Goal: Transaction & Acquisition: Purchase product/service

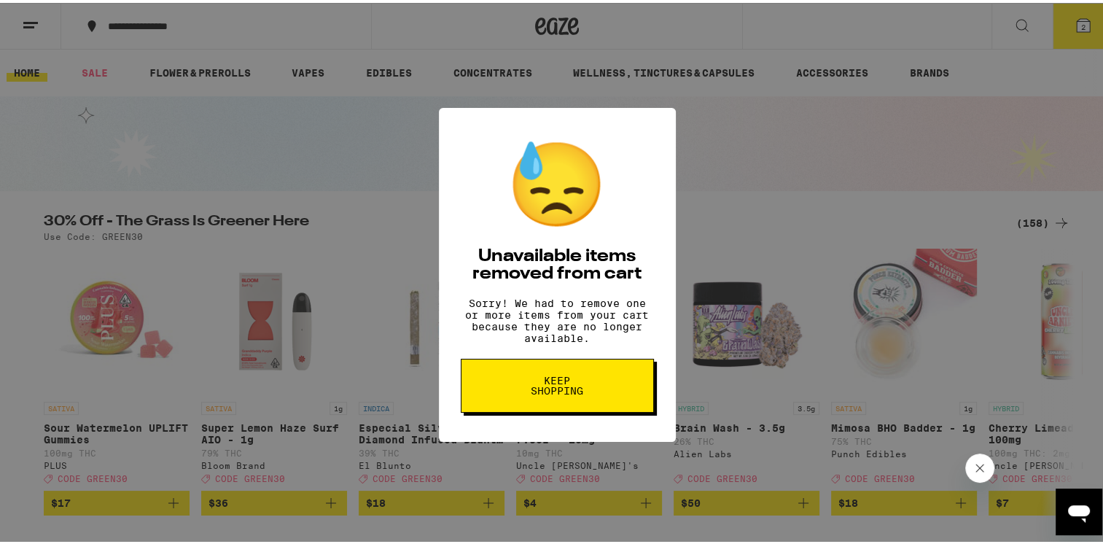
click at [575, 393] on span "Keep Shopping" at bounding box center [557, 382] width 75 height 20
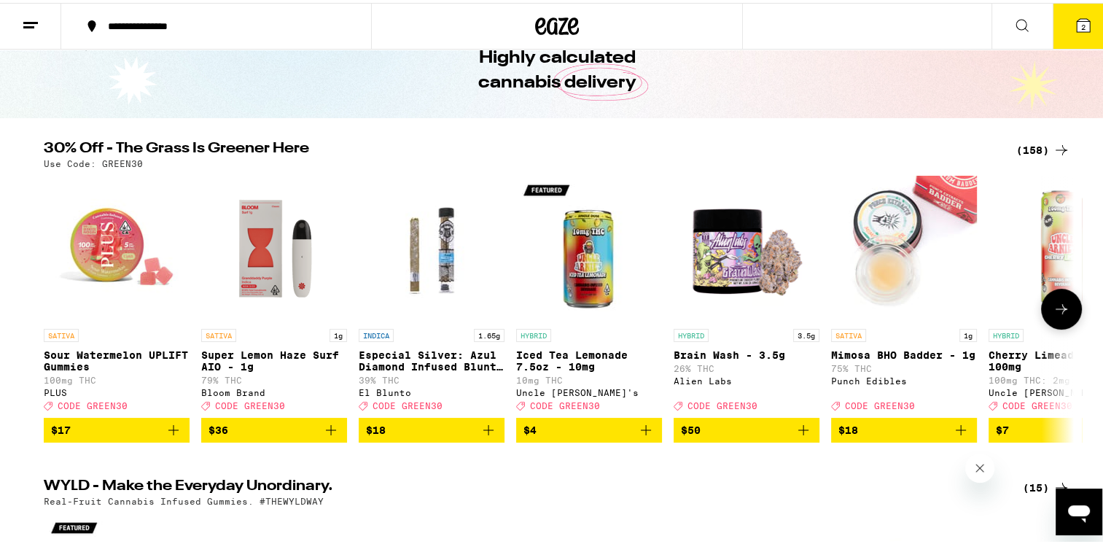
scroll to position [146, 0]
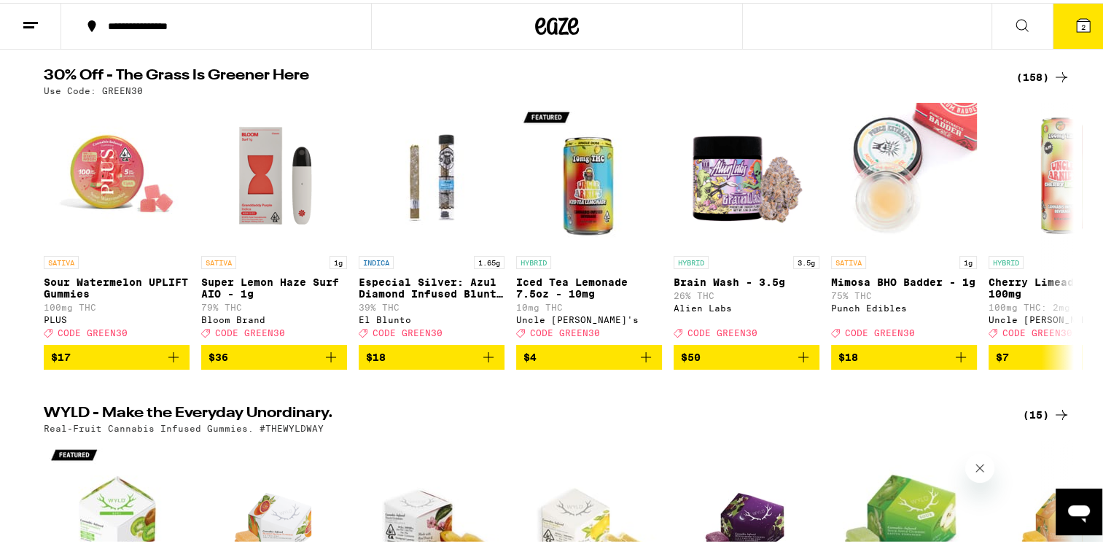
click at [1031, 70] on div "(158)" at bounding box center [1043, 74] width 54 height 17
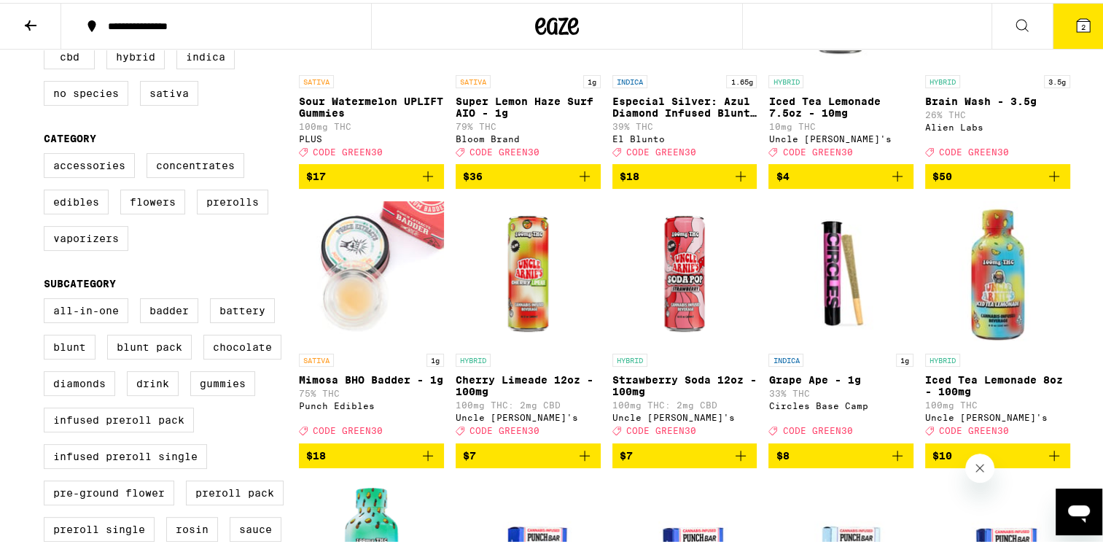
scroll to position [364, 0]
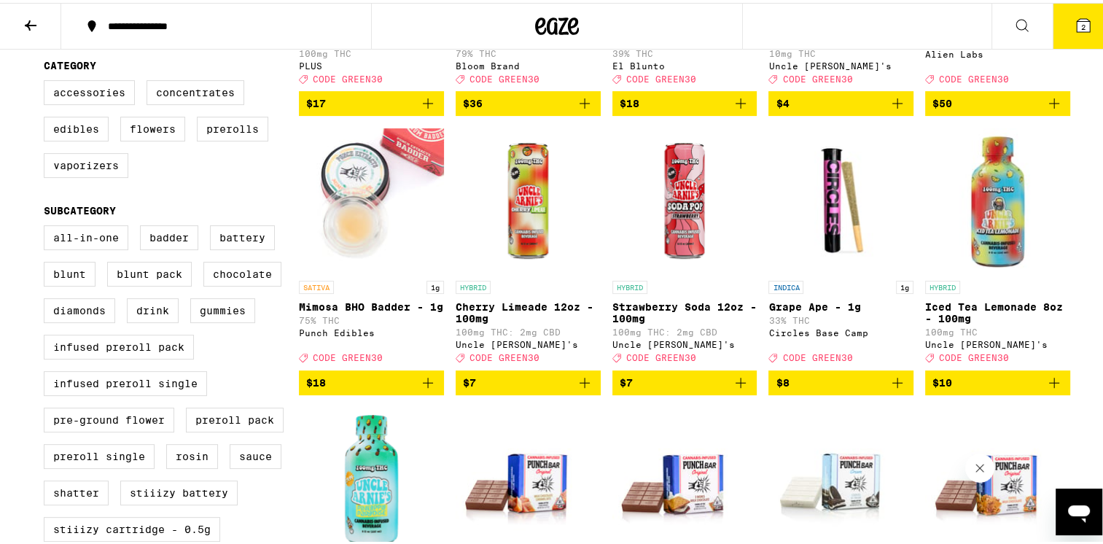
click at [892, 385] on icon "Add to bag" at bounding box center [897, 380] width 10 height 10
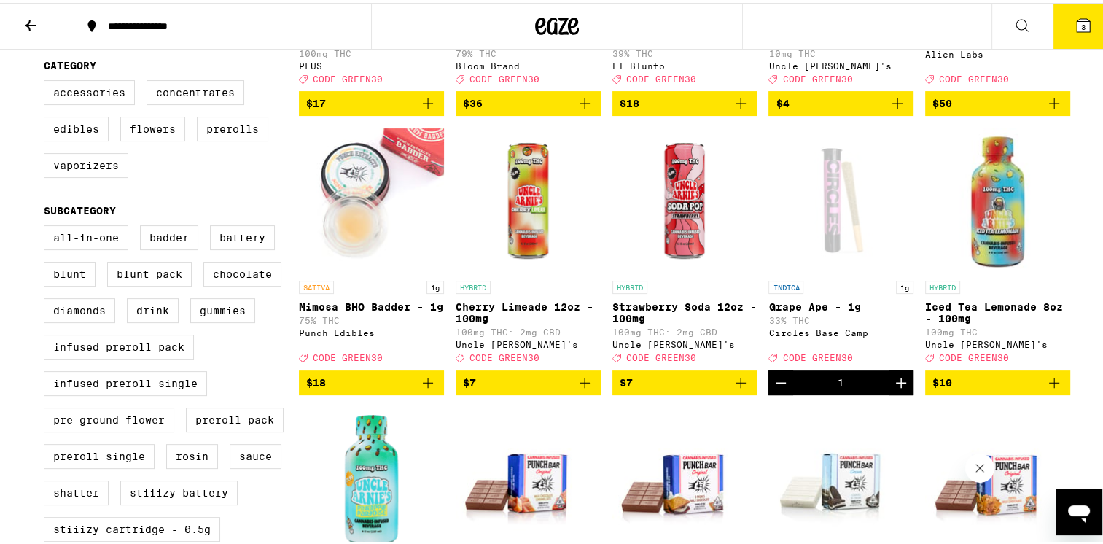
click at [896, 388] on icon "Increment" at bounding box center [900, 379] width 17 height 17
click at [896, 385] on icon "Increment" at bounding box center [901, 380] width 10 height 10
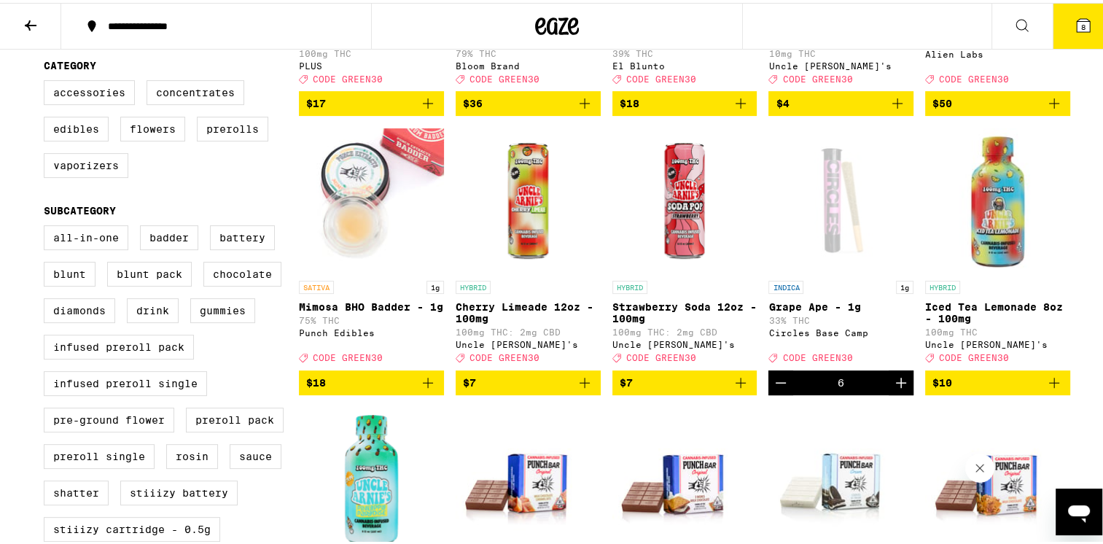
click at [896, 385] on icon "Increment" at bounding box center [901, 380] width 10 height 10
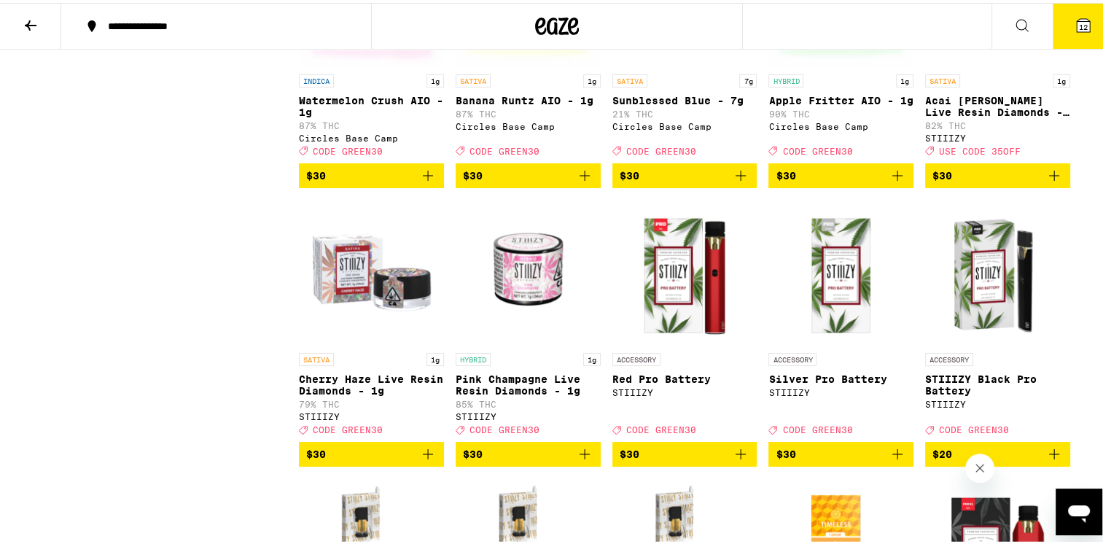
scroll to position [4956, 0]
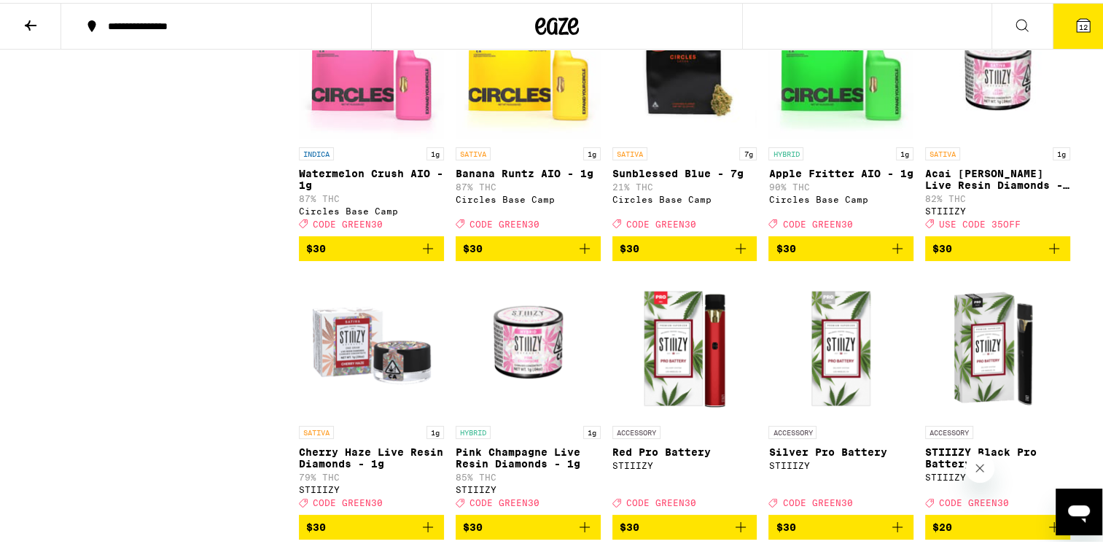
click at [351, 254] on span "$30" at bounding box center [371, 245] width 130 height 17
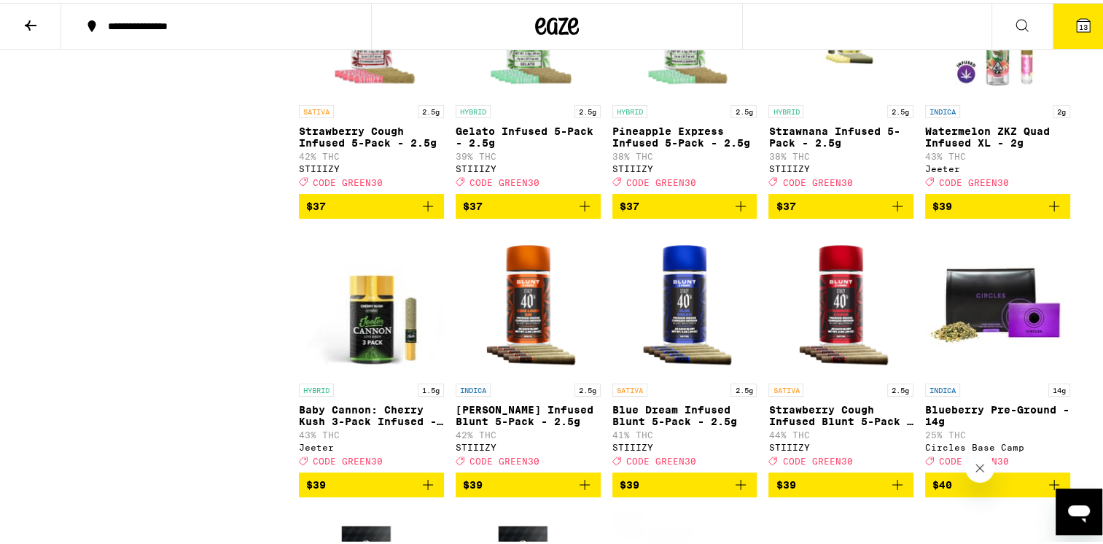
scroll to position [7009, 0]
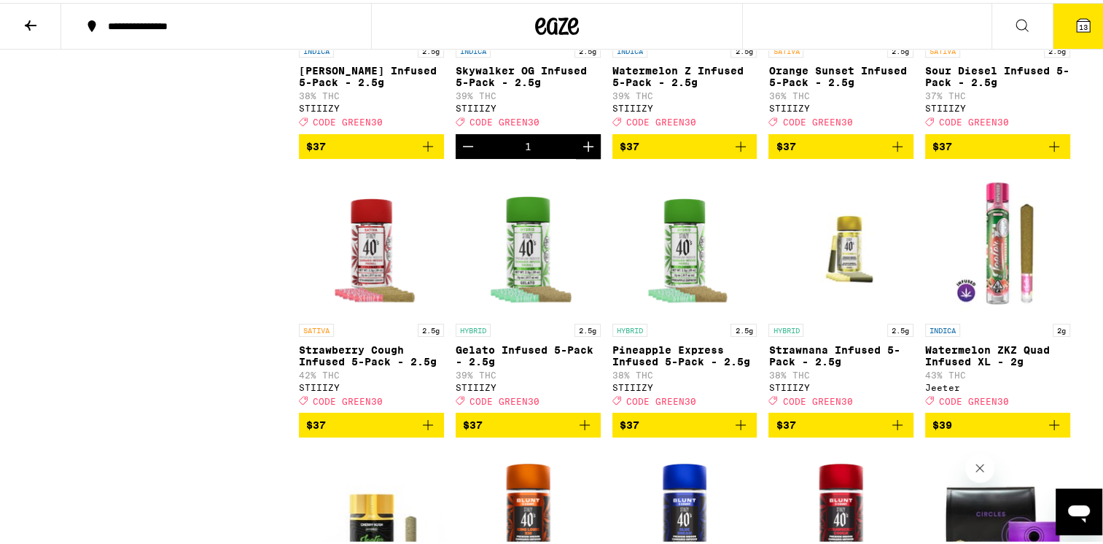
click at [1062, 22] on button "13" at bounding box center [1082, 23] width 61 height 45
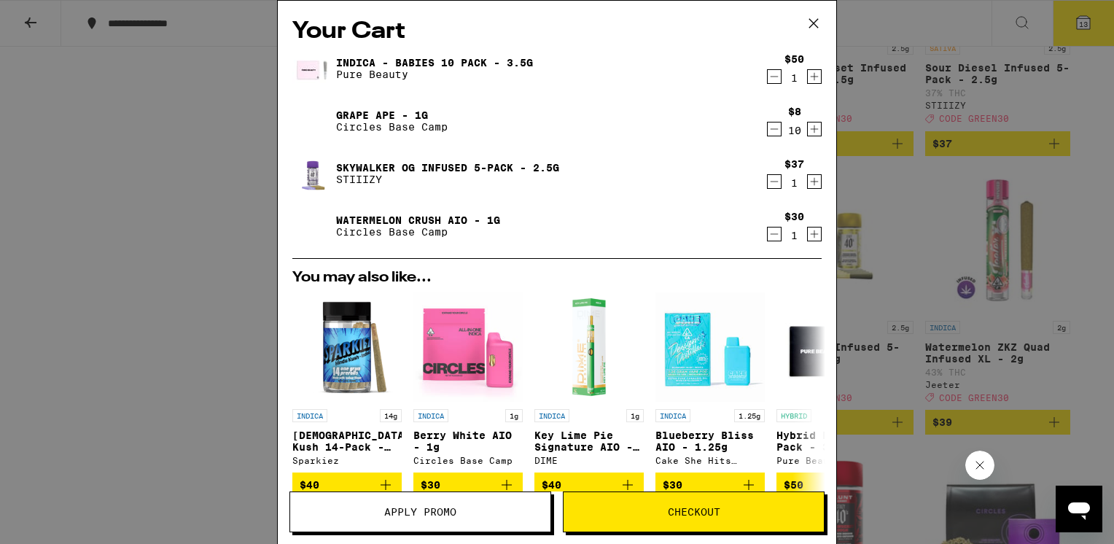
click at [767, 77] on icon "Decrement" at bounding box center [773, 76] width 13 height 17
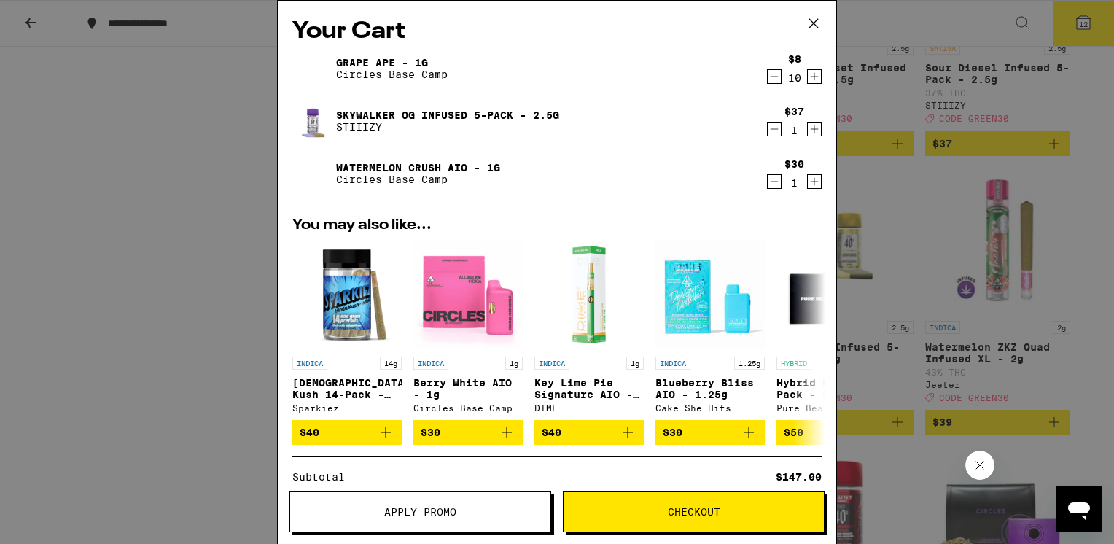
click at [420, 518] on button "Apply Promo" at bounding box center [420, 511] width 262 height 41
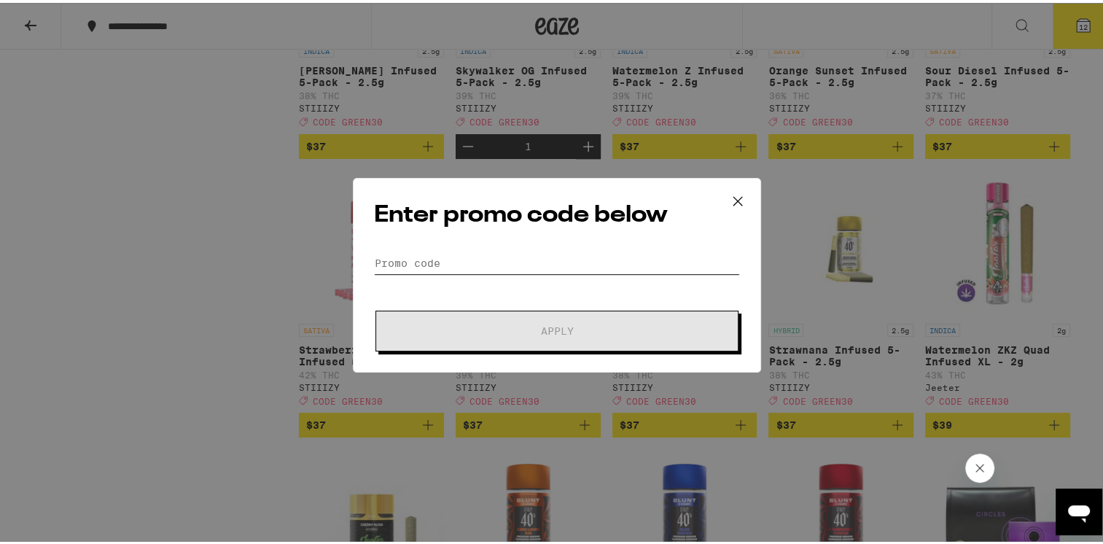
click at [399, 264] on input "Promo Code" at bounding box center [557, 260] width 366 height 22
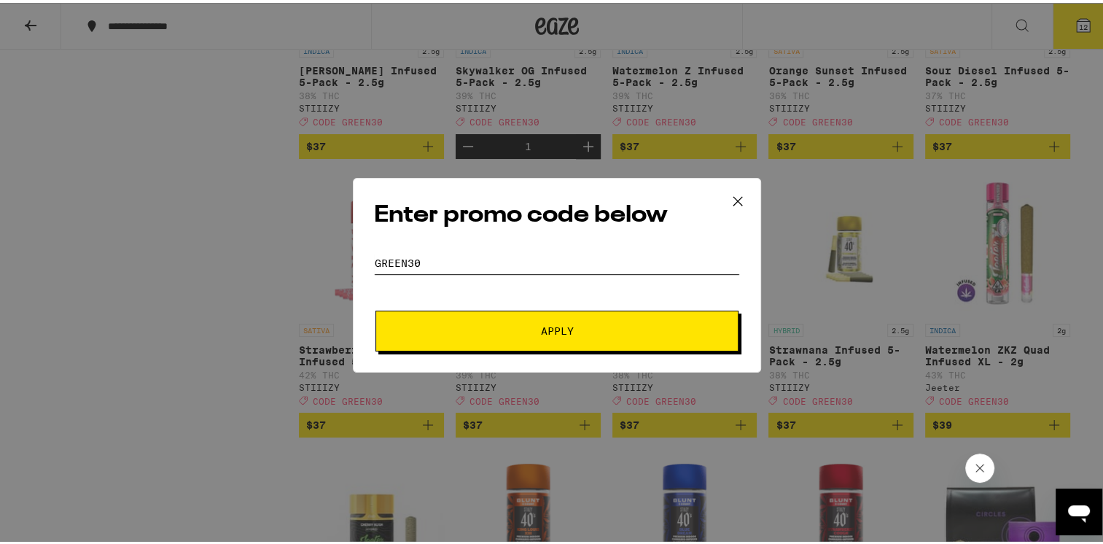
type input "green30"
click at [545, 335] on button "Apply" at bounding box center [556, 328] width 363 height 41
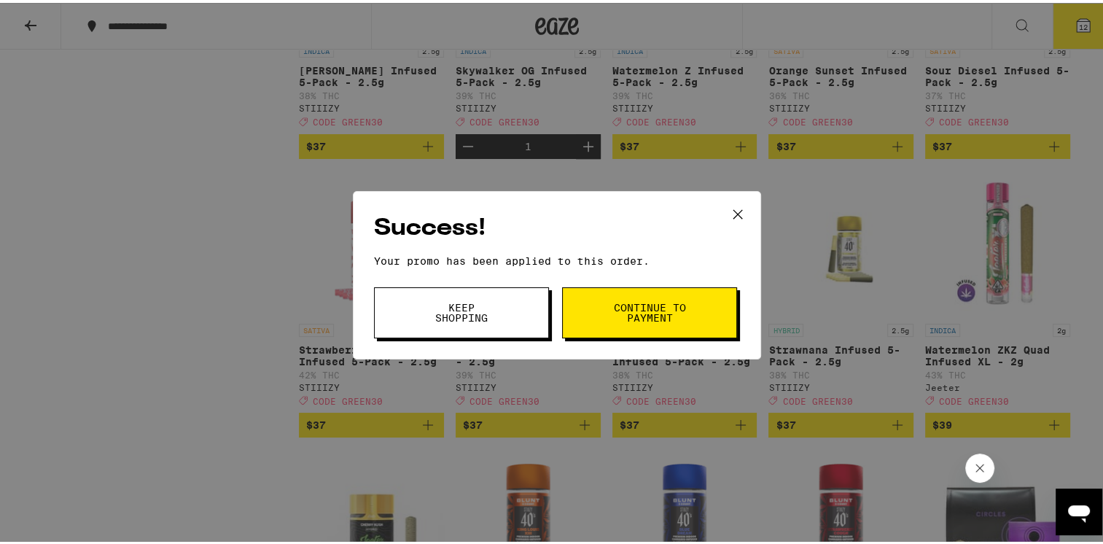
click at [612, 308] on span "Continue to payment" at bounding box center [649, 310] width 74 height 20
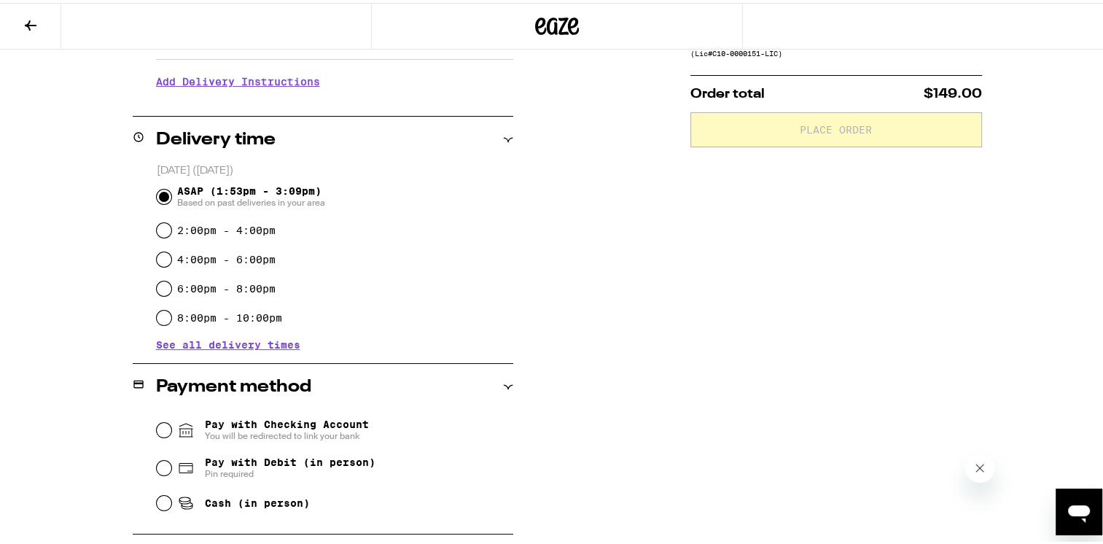
scroll to position [483, 0]
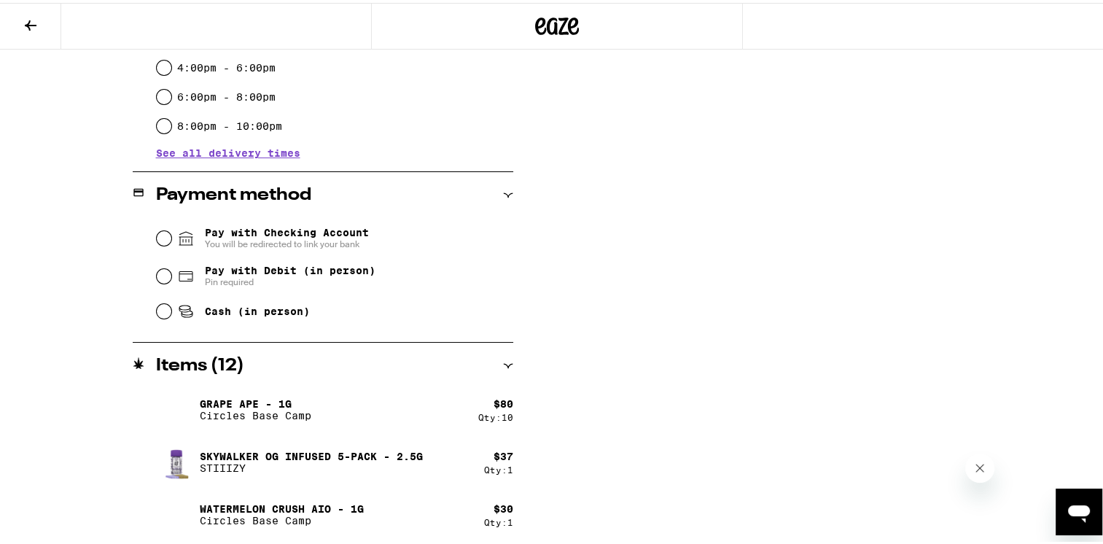
click at [26, 14] on icon at bounding box center [30, 22] width 17 height 17
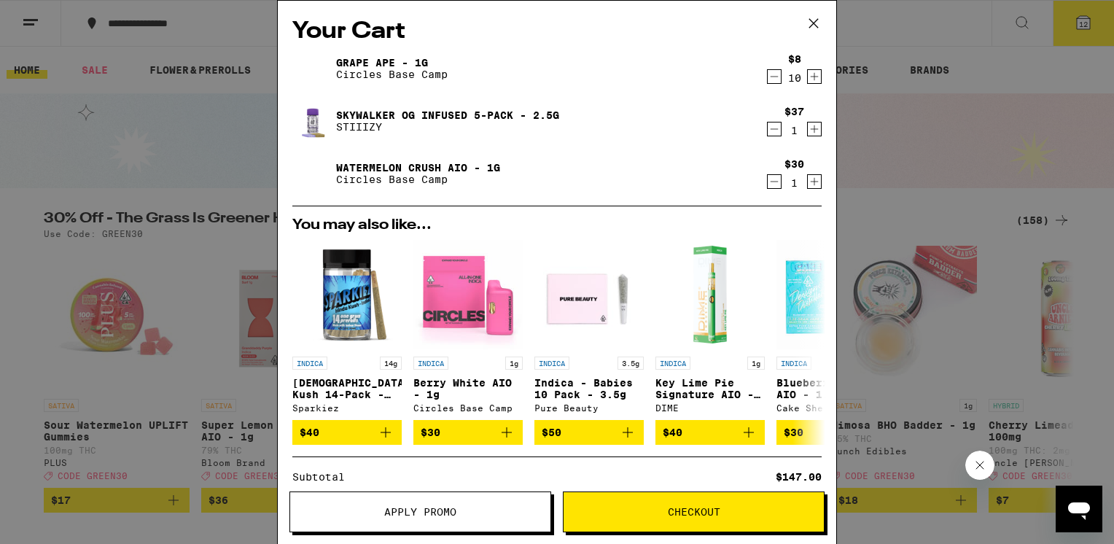
click at [767, 129] on icon "Decrement" at bounding box center [773, 128] width 13 height 17
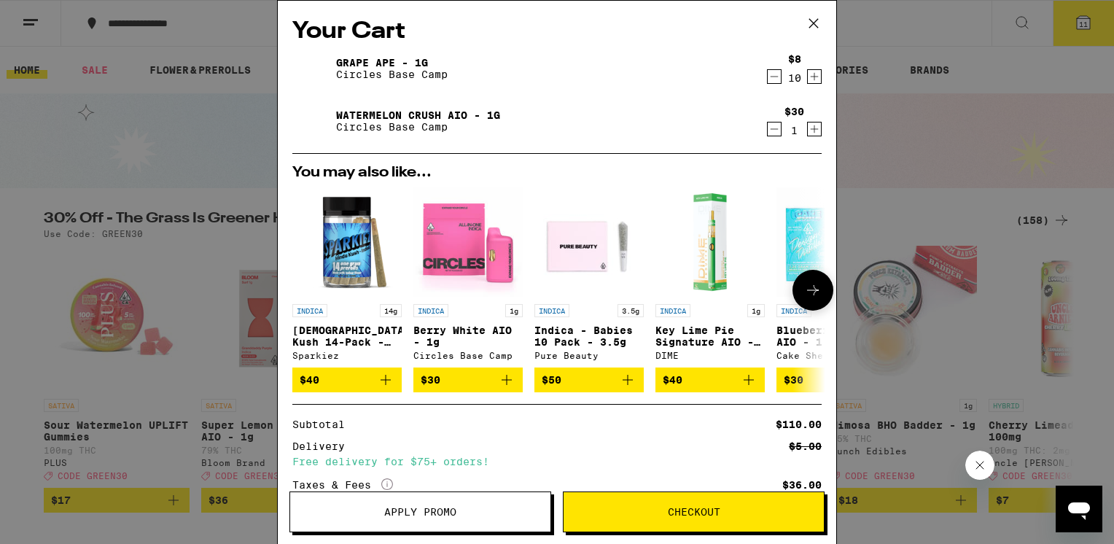
click at [804, 289] on icon at bounding box center [812, 289] width 17 height 17
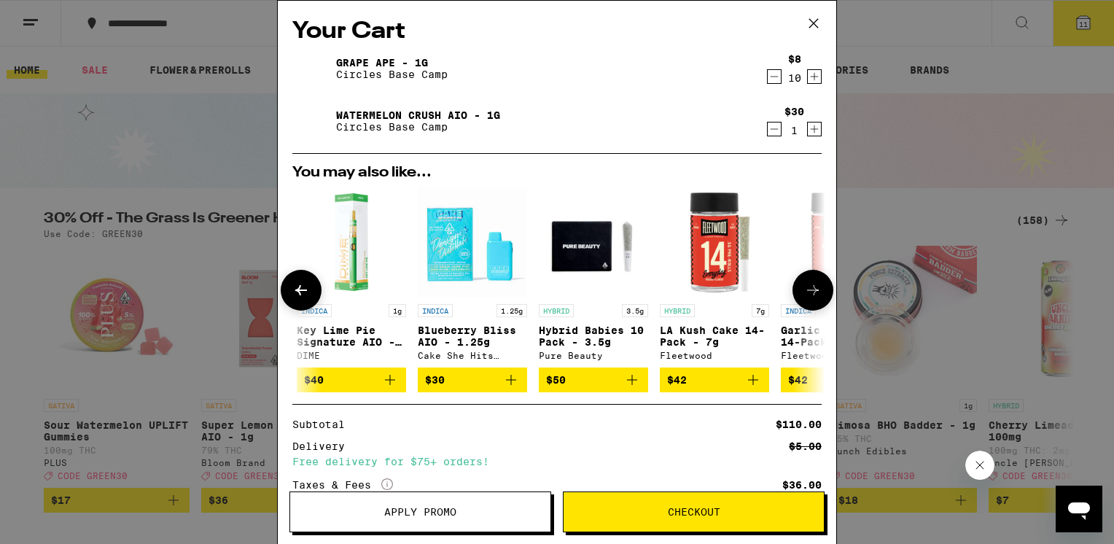
click at [808, 289] on icon at bounding box center [812, 289] width 17 height 17
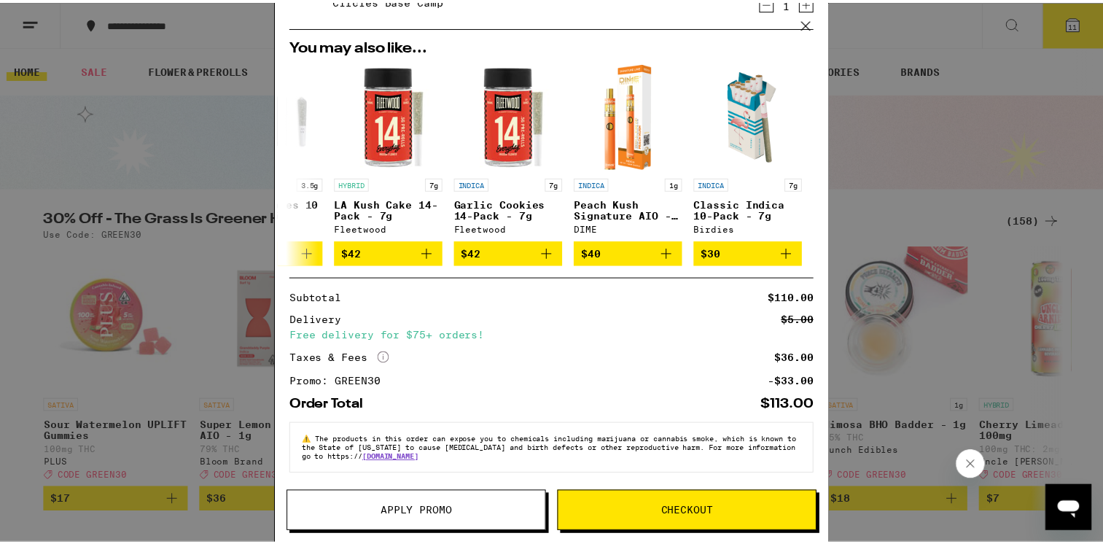
scroll to position [0, 0]
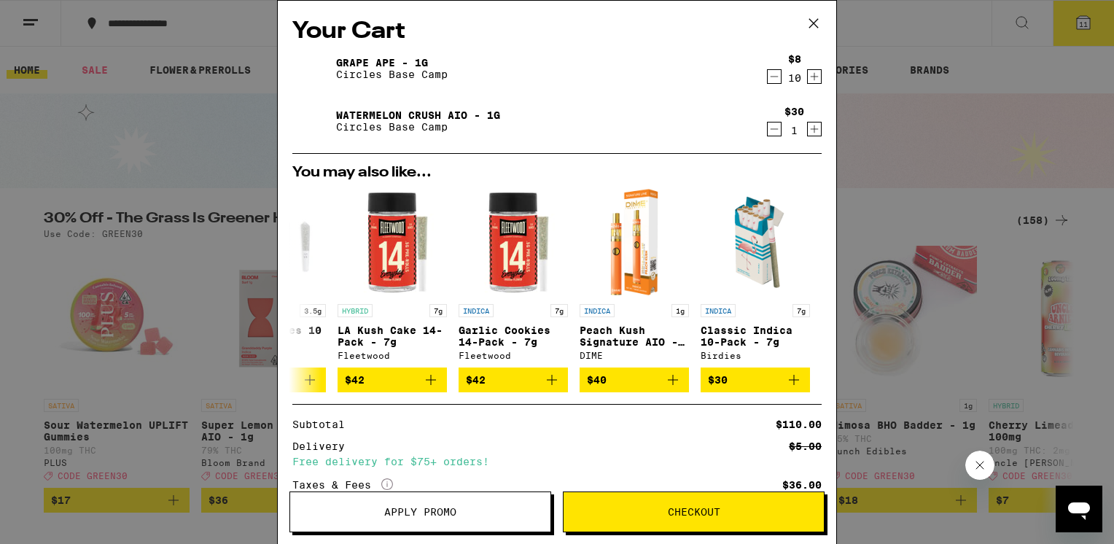
click at [813, 23] on icon at bounding box center [813, 23] width 22 height 22
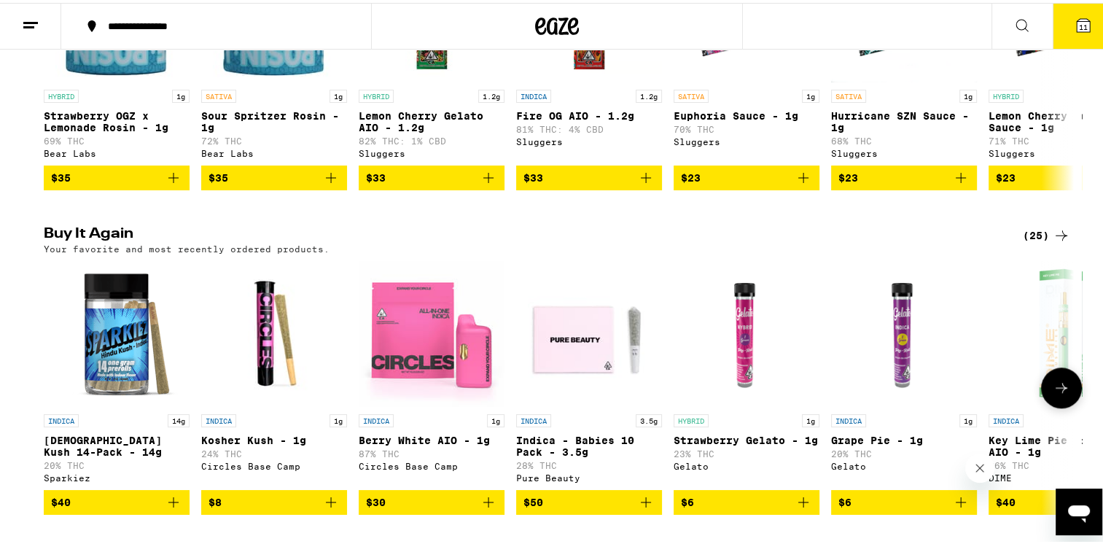
scroll to position [1385, 0]
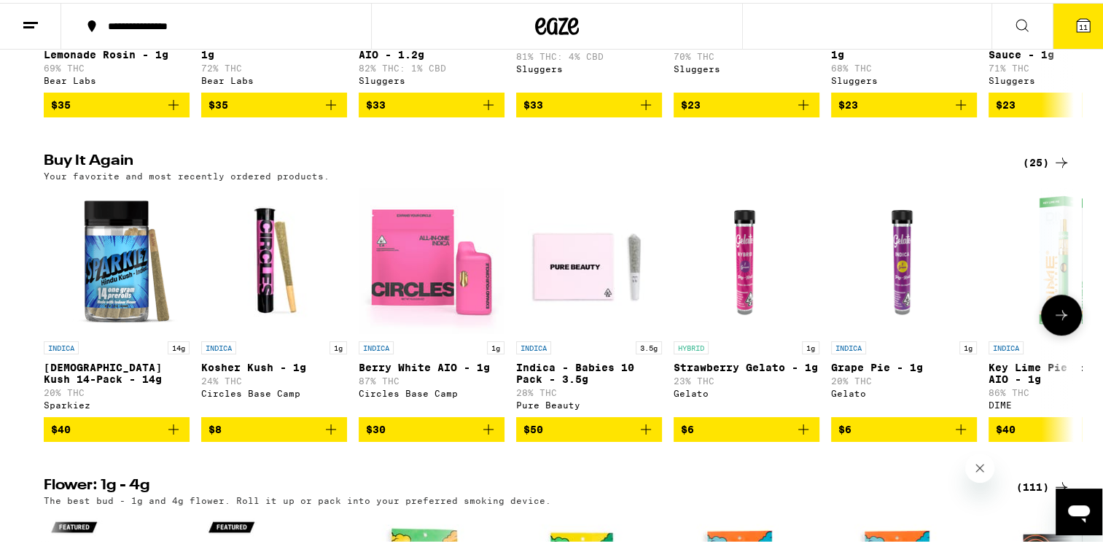
click at [1059, 321] on icon at bounding box center [1060, 311] width 17 height 17
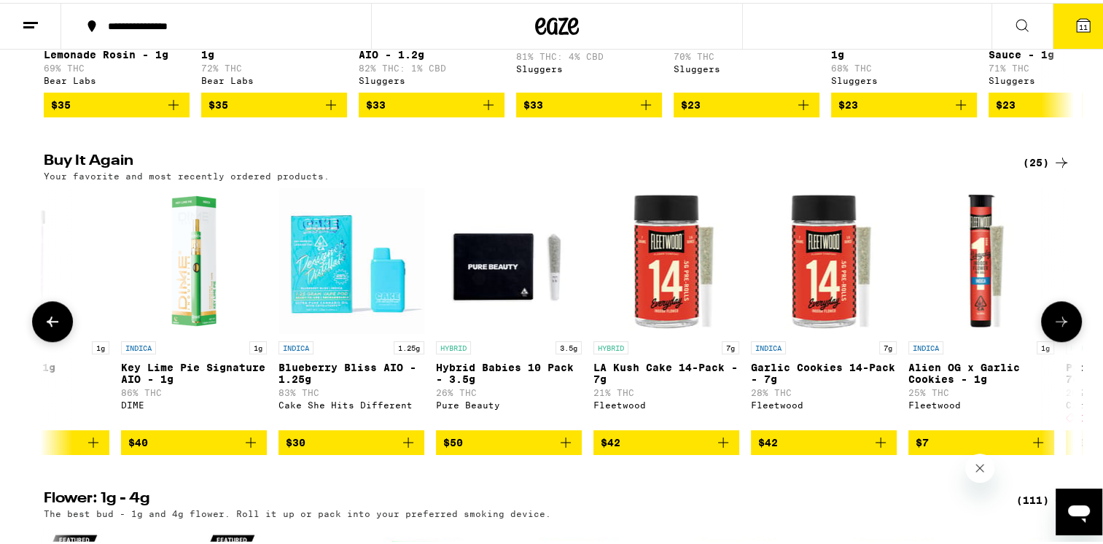
click at [1059, 339] on button at bounding box center [1061, 318] width 41 height 41
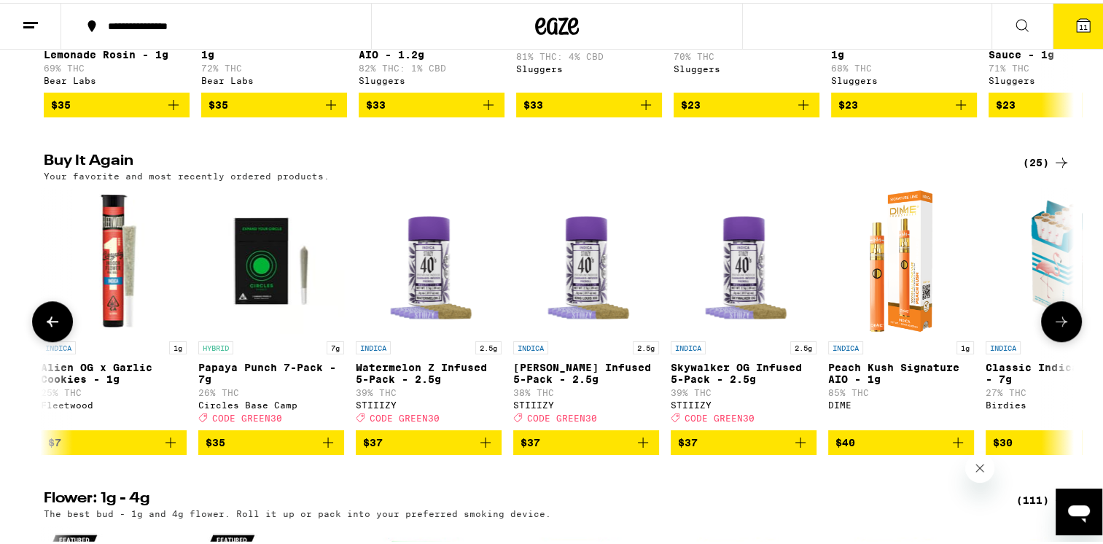
click at [1059, 327] on icon at bounding box center [1060, 318] width 17 height 17
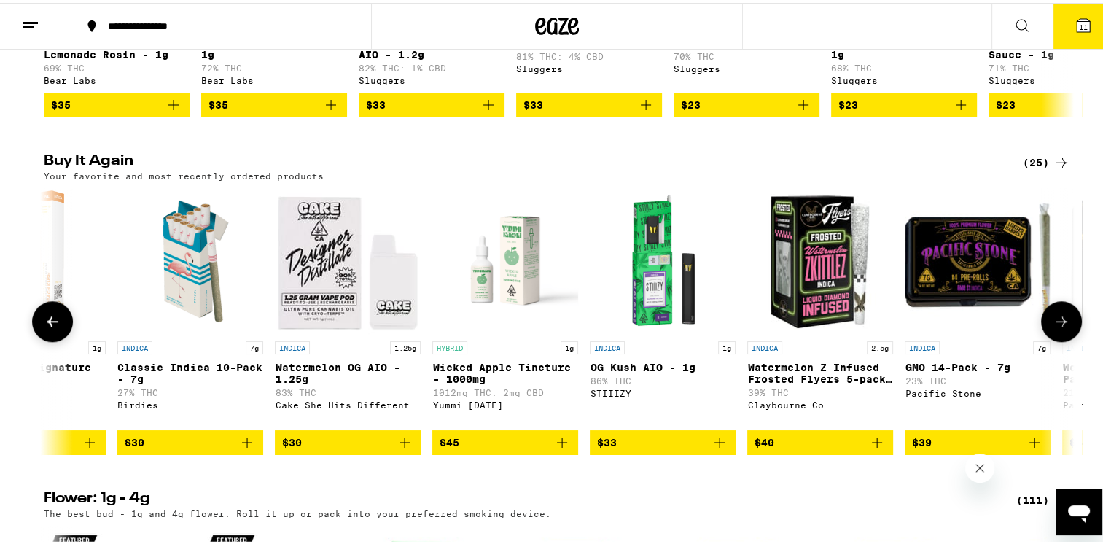
click at [1058, 324] on icon at bounding box center [1061, 318] width 12 height 10
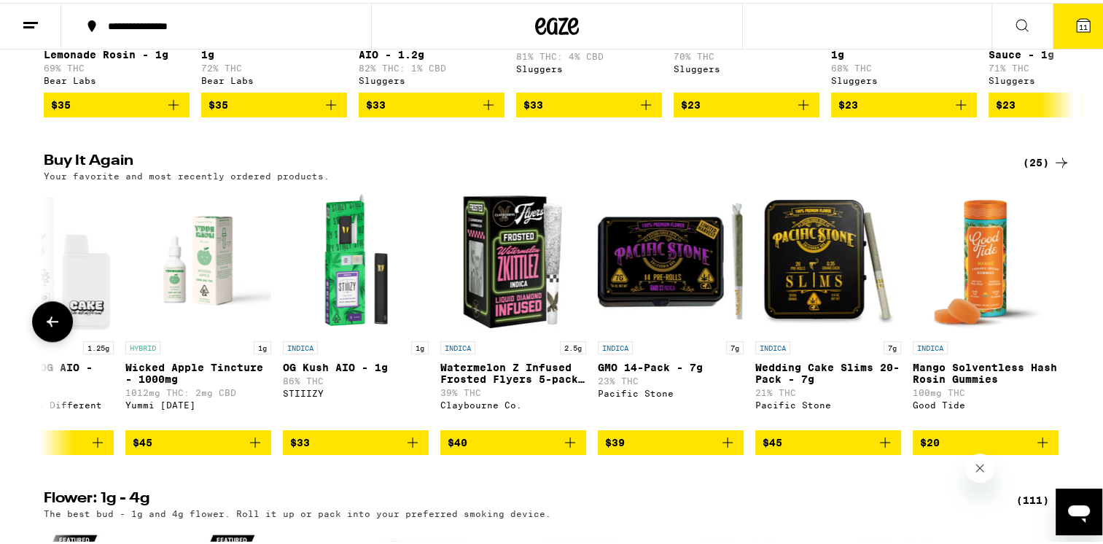
click at [1058, 339] on div at bounding box center [1061, 318] width 41 height 41
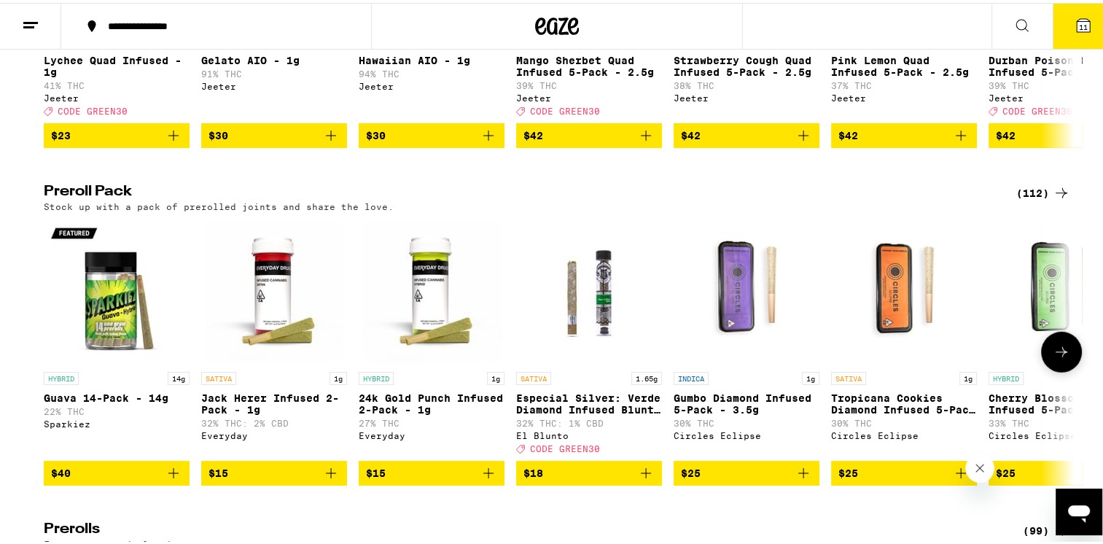
scroll to position [4373, 0]
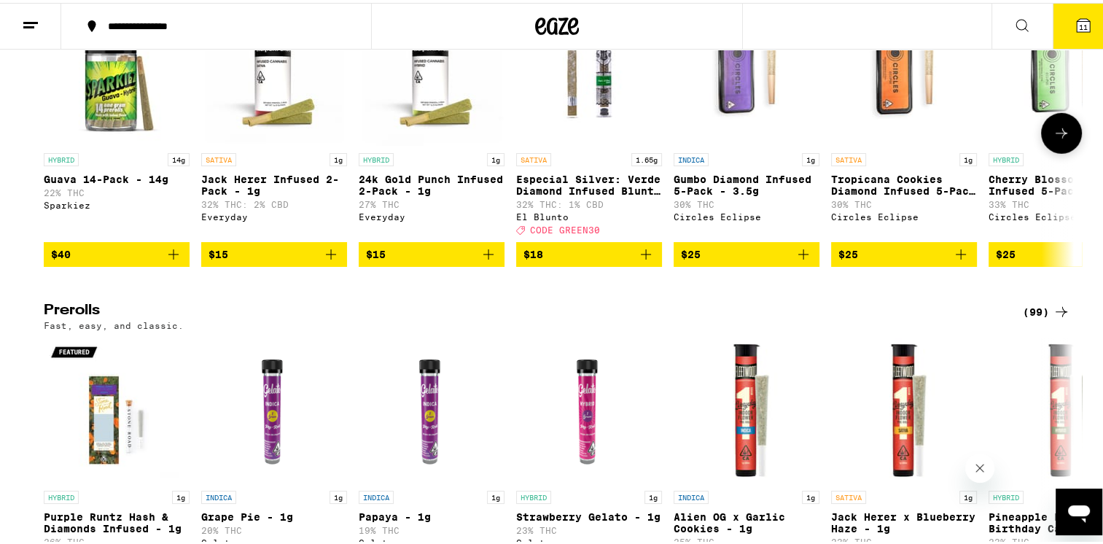
click at [1060, 136] on icon at bounding box center [1061, 130] width 12 height 10
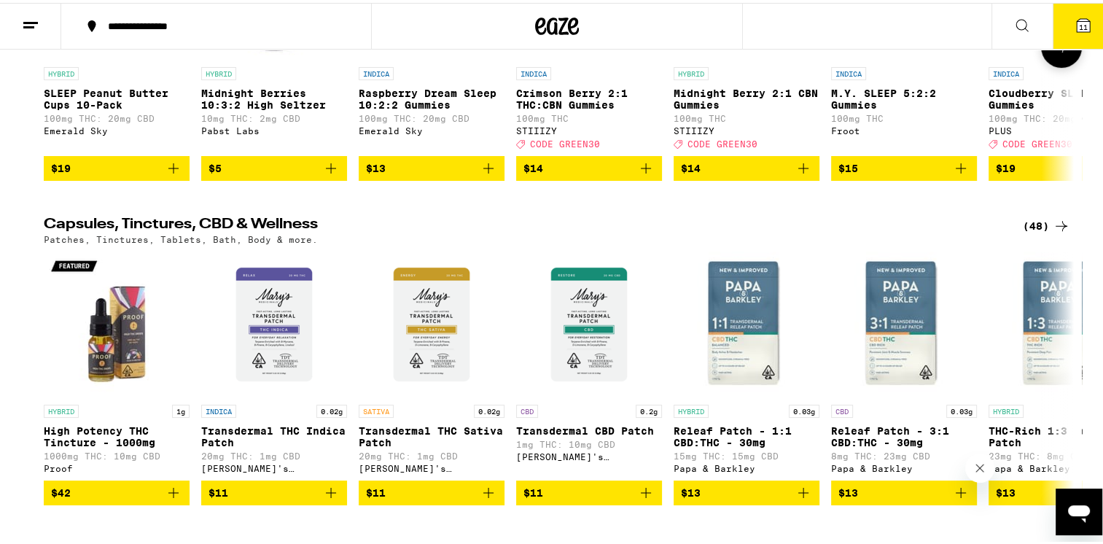
scroll to position [5685, 0]
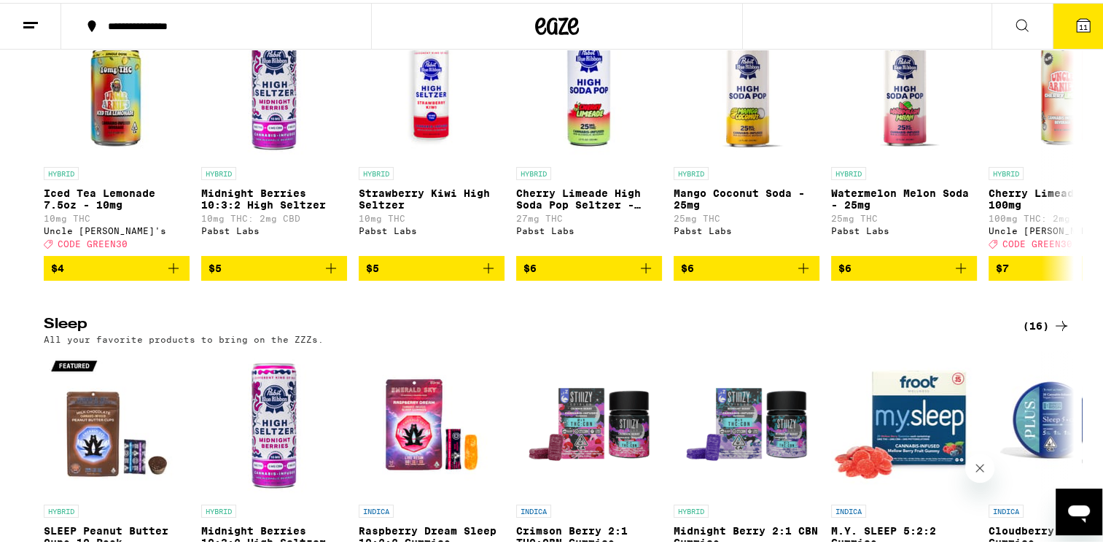
click at [1077, 22] on icon at bounding box center [1083, 22] width 13 height 13
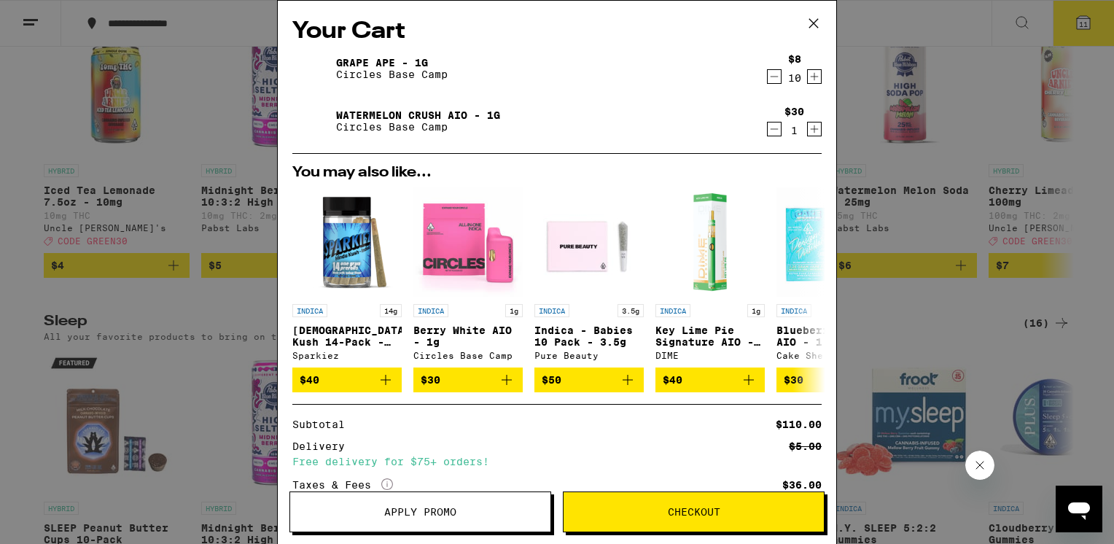
click at [767, 77] on icon "Decrement" at bounding box center [773, 76] width 13 height 17
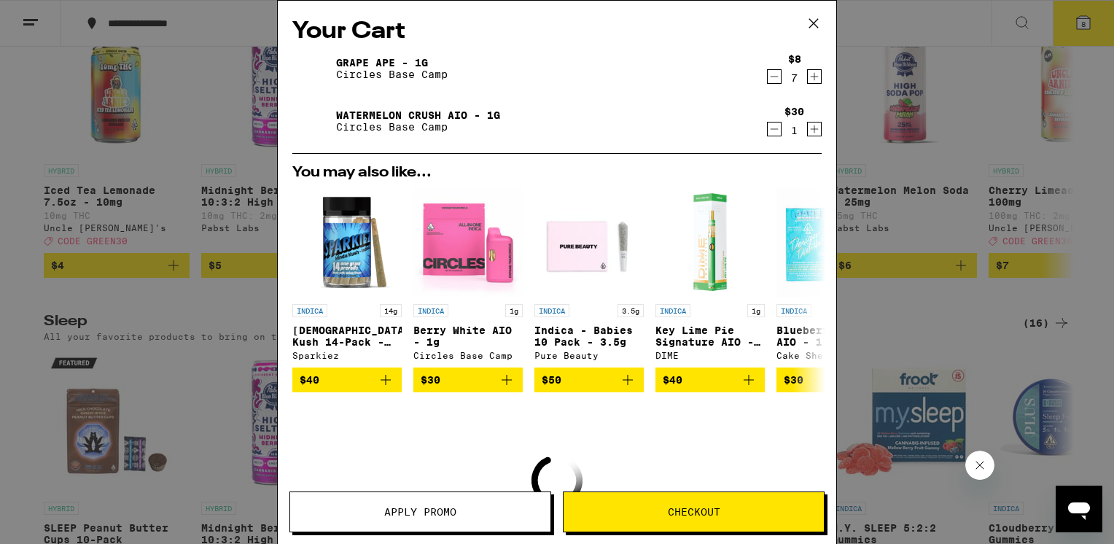
click at [767, 77] on icon "Decrement" at bounding box center [773, 76] width 13 height 17
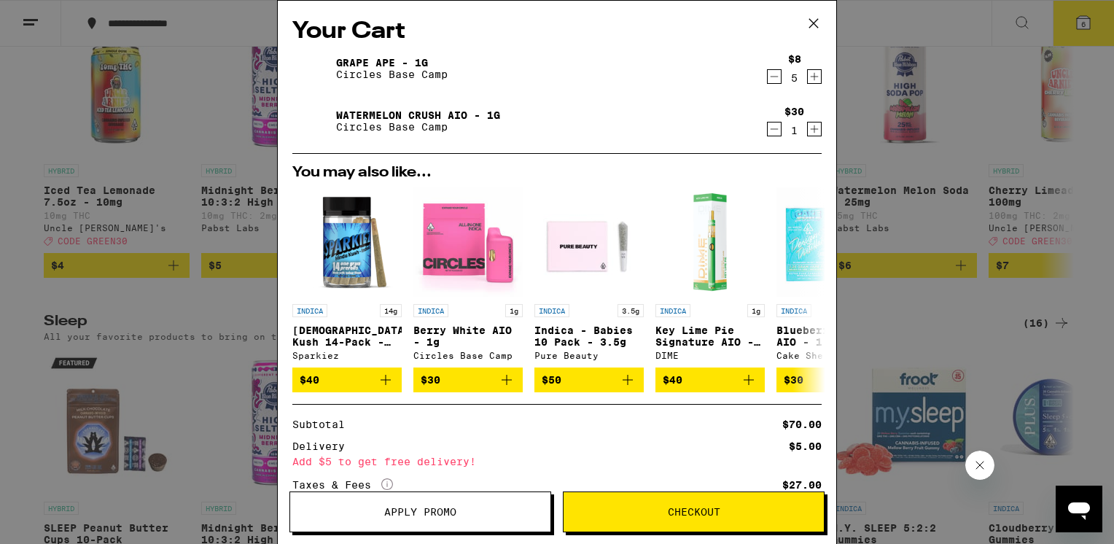
click at [808, 74] on icon "Increment" at bounding box center [814, 76] width 13 height 17
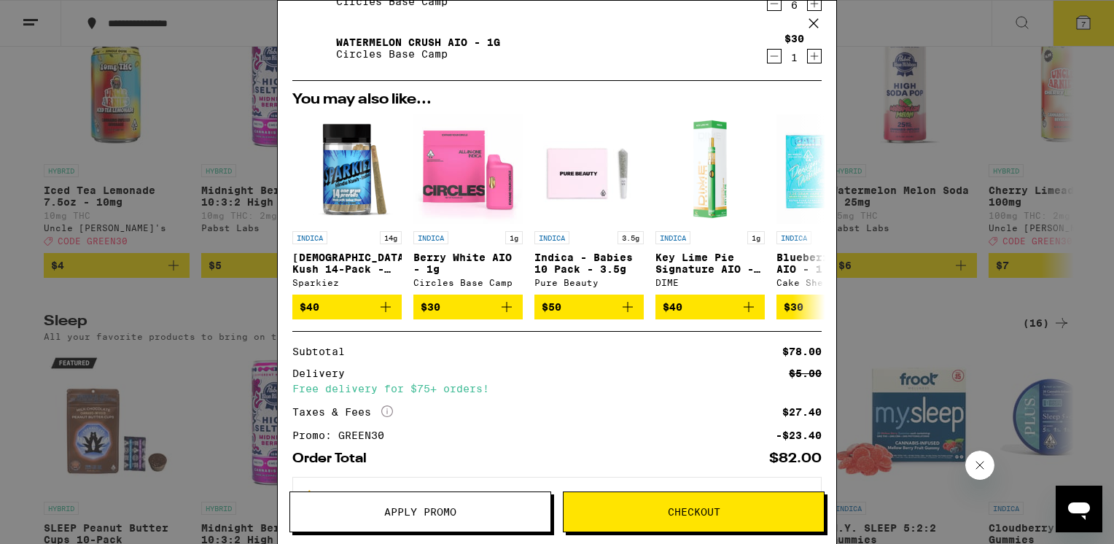
scroll to position [133, 0]
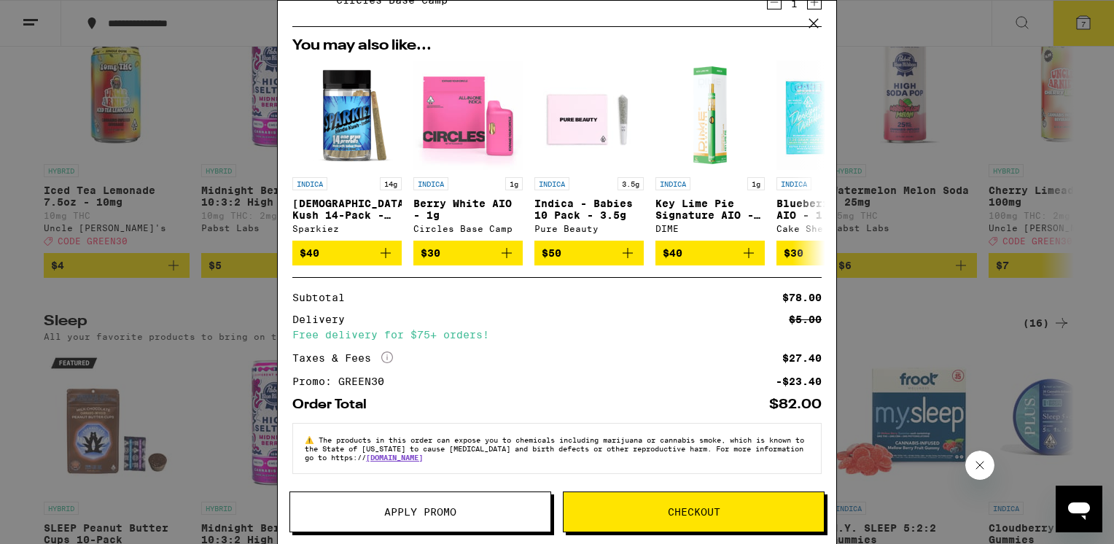
click at [813, 20] on icon at bounding box center [813, 23] width 22 height 22
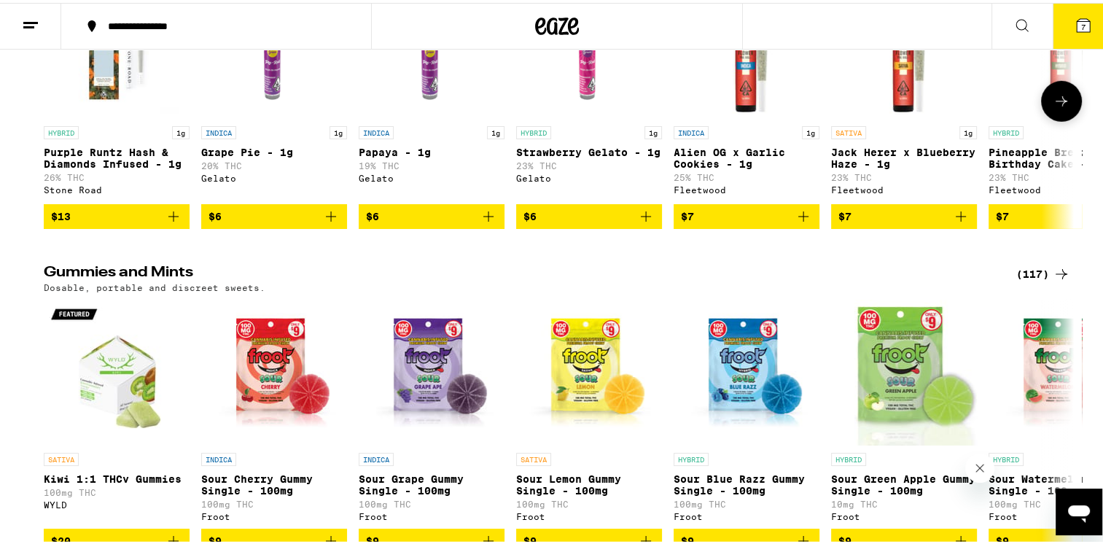
scroll to position [4810, 0]
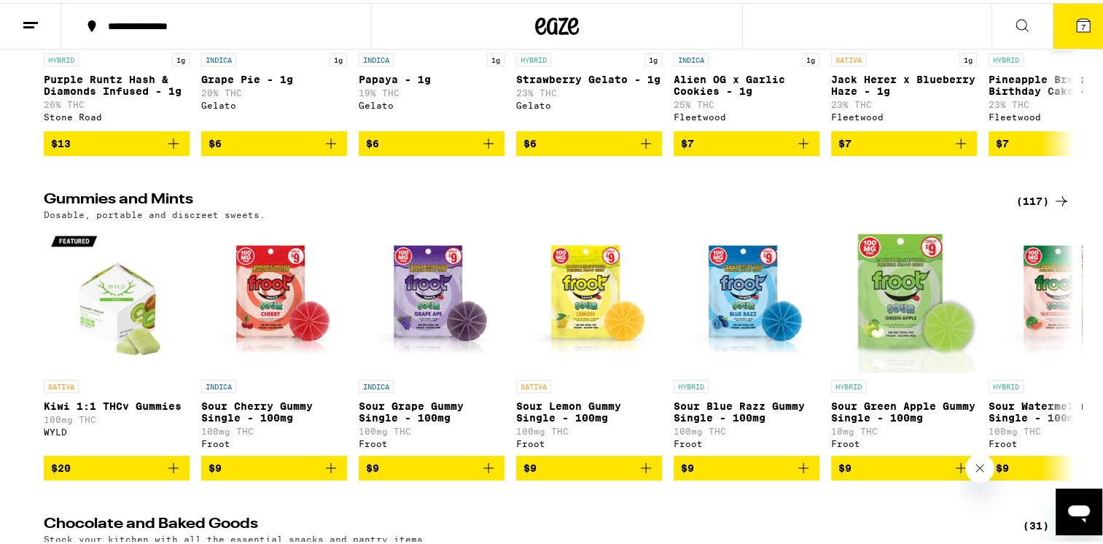
click at [1060, 34] on icon at bounding box center [1060, 25] width 17 height 17
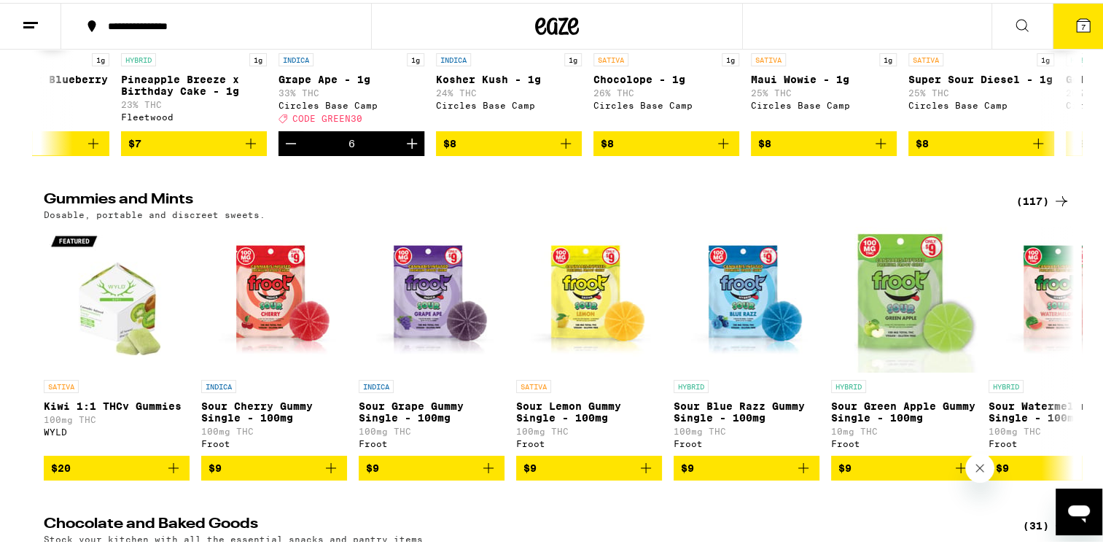
click at [1067, 46] on button at bounding box center [1061, 25] width 41 height 41
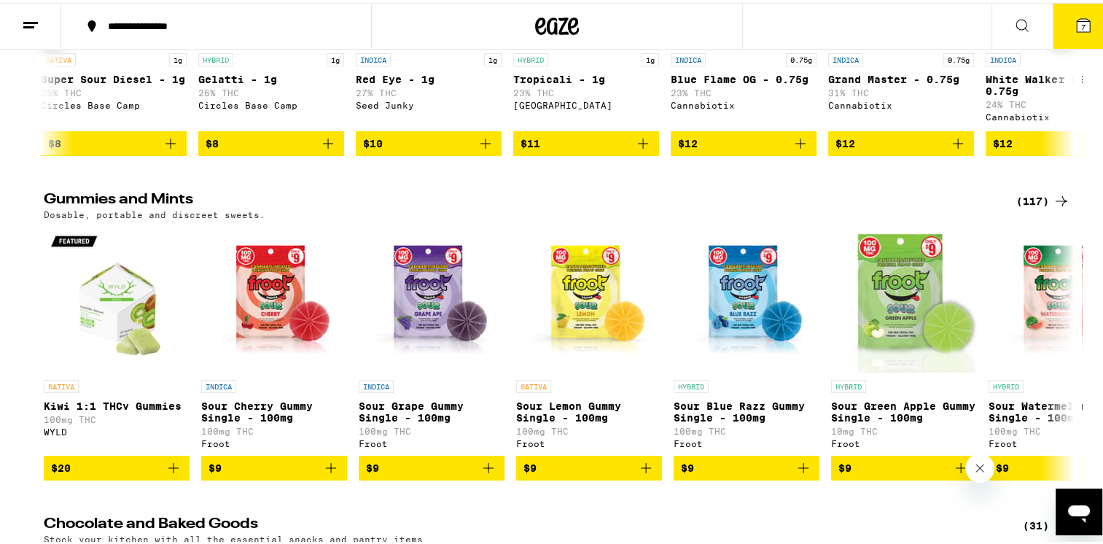
click at [1067, 46] on button at bounding box center [1061, 25] width 41 height 41
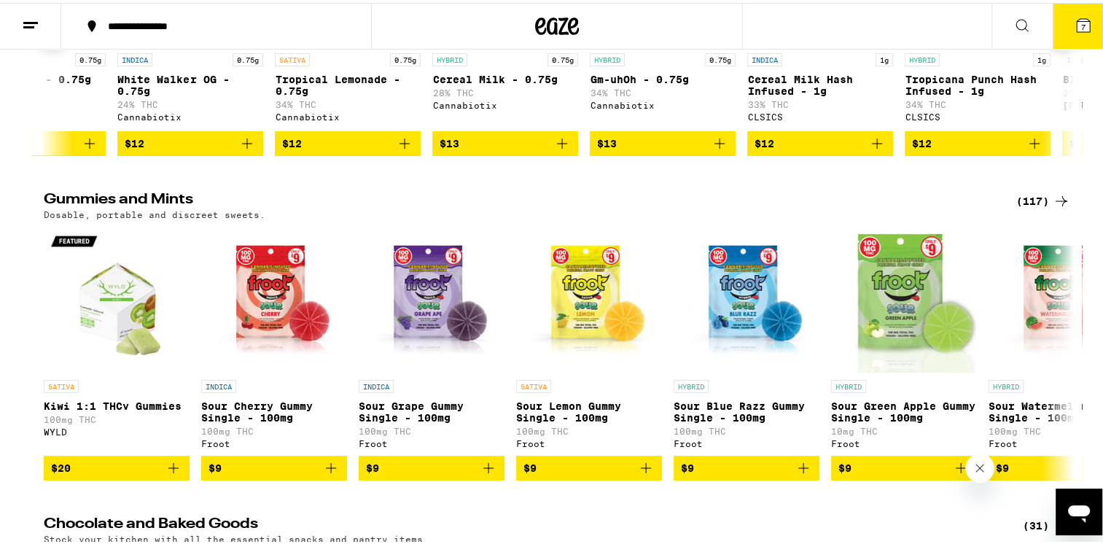
click at [1060, 34] on icon at bounding box center [1060, 25] width 17 height 17
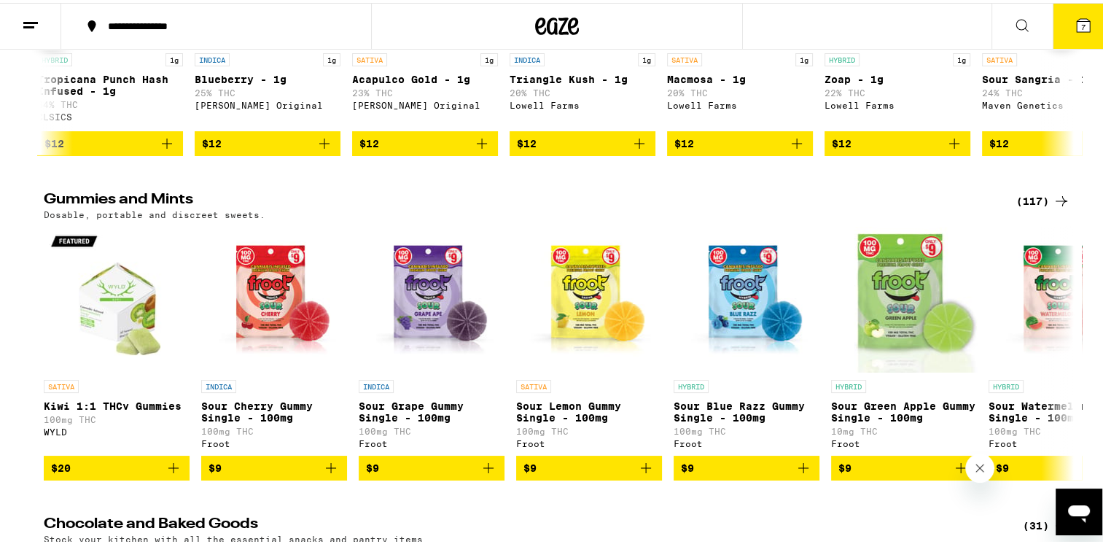
click at [1059, 34] on icon at bounding box center [1060, 25] width 17 height 17
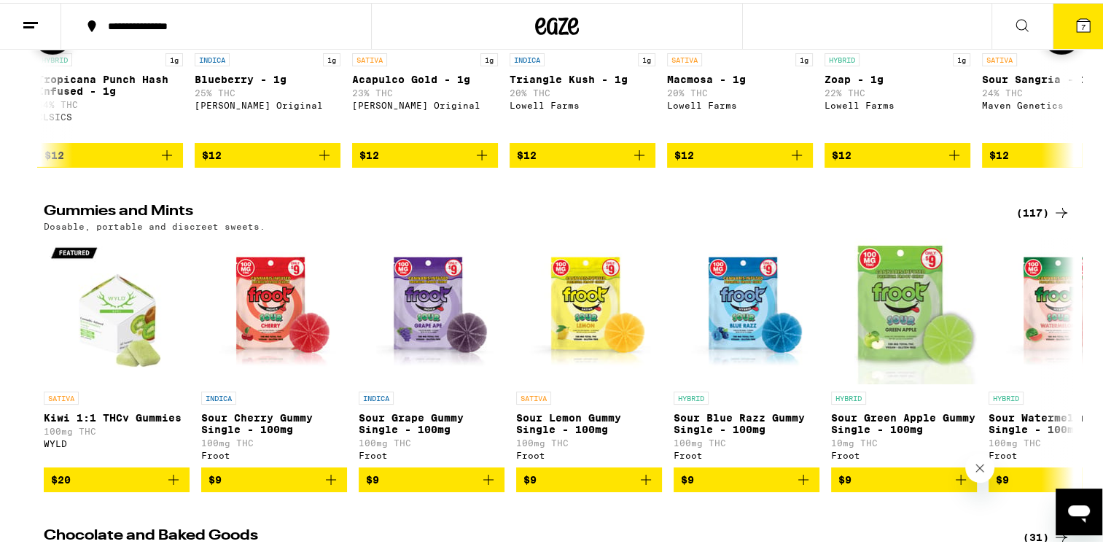
scroll to position [0, 4338]
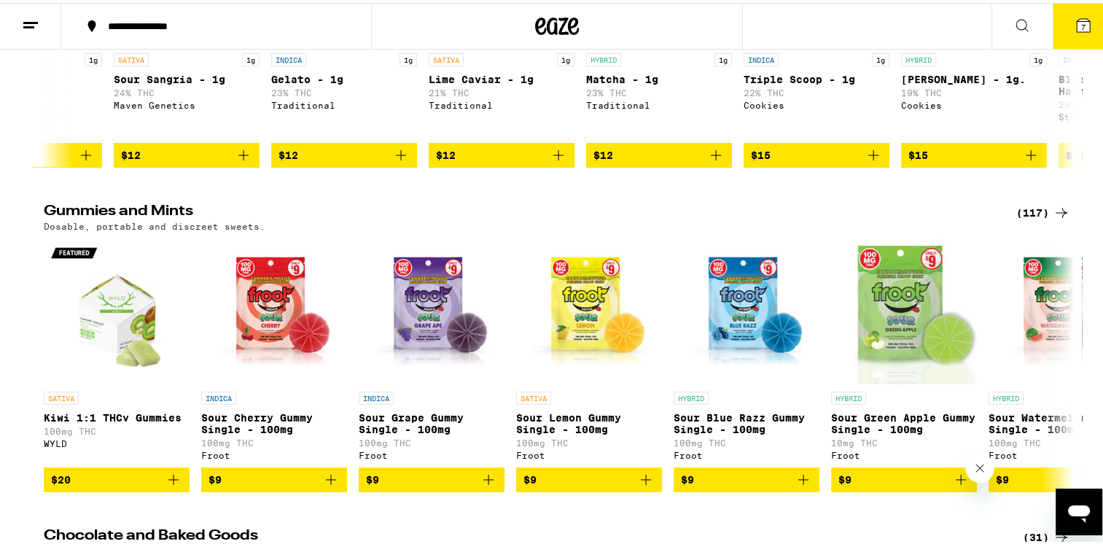
click at [1081, 25] on span "7" at bounding box center [1083, 24] width 4 height 9
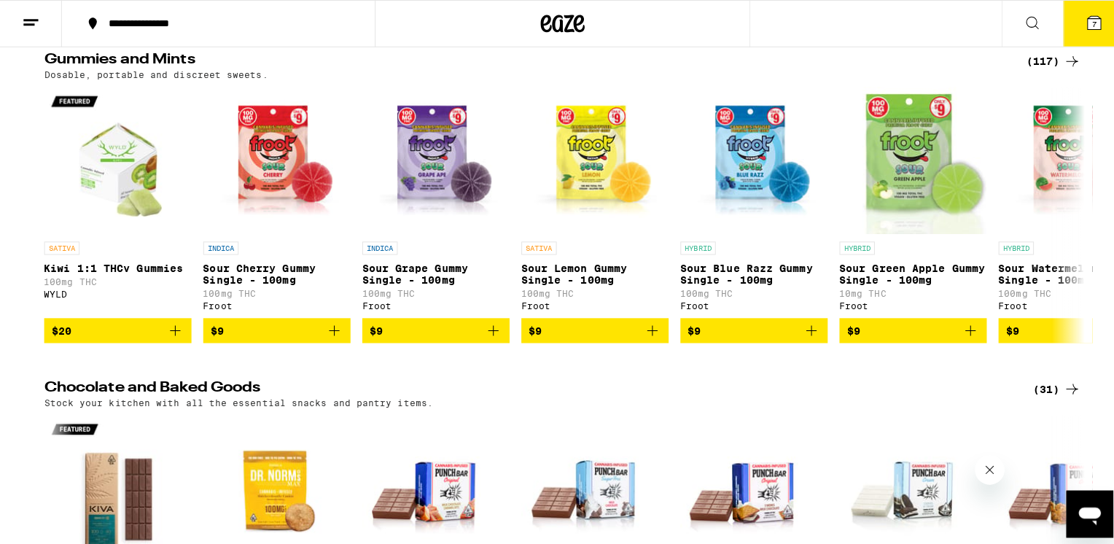
scroll to position [4661, 0]
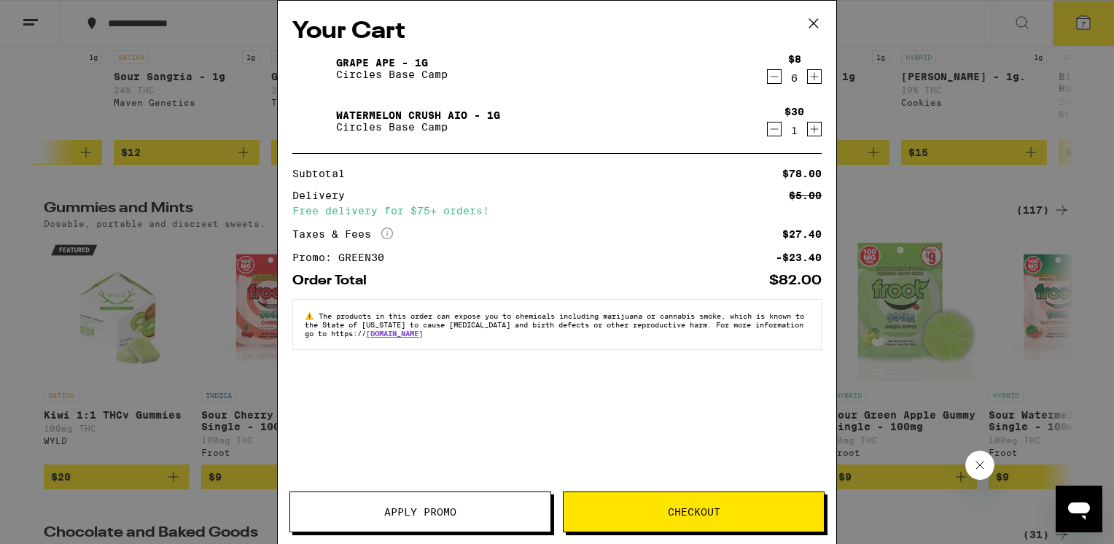
click at [729, 516] on span "Checkout" at bounding box center [693, 512] width 260 height 10
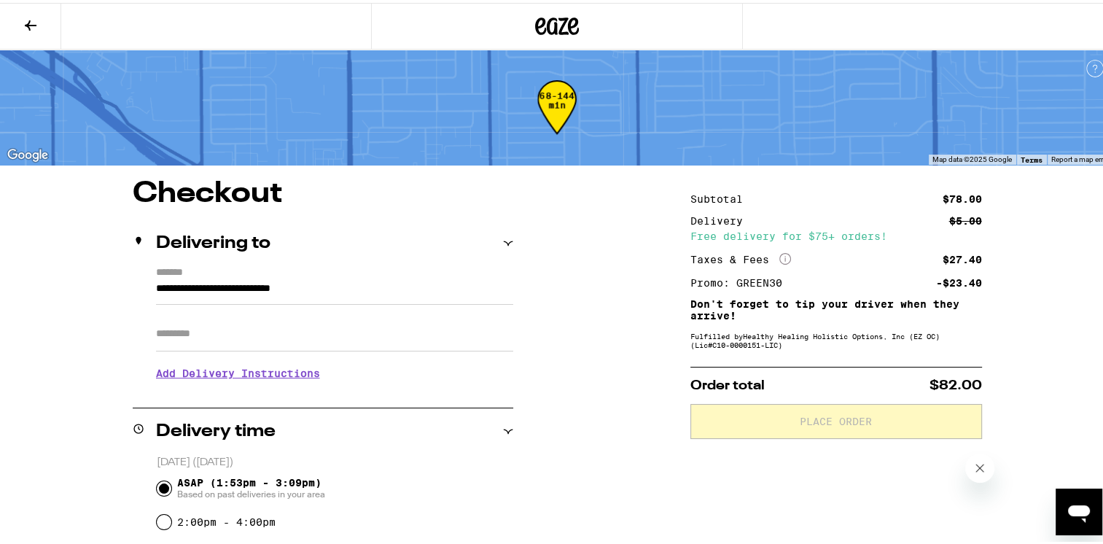
scroll to position [73, 0]
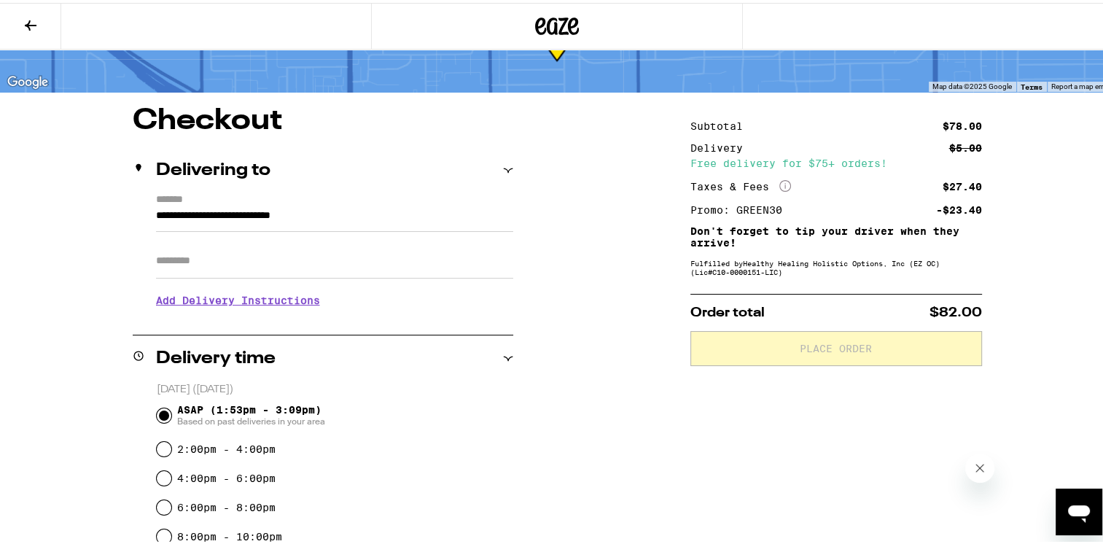
click at [157, 410] on input "ASAP (1:53pm - 3:09pm) Based on past deliveries in your area" at bounding box center [164, 412] width 15 height 15
click at [391, 243] on input "Apt/Suite" at bounding box center [334, 258] width 357 height 35
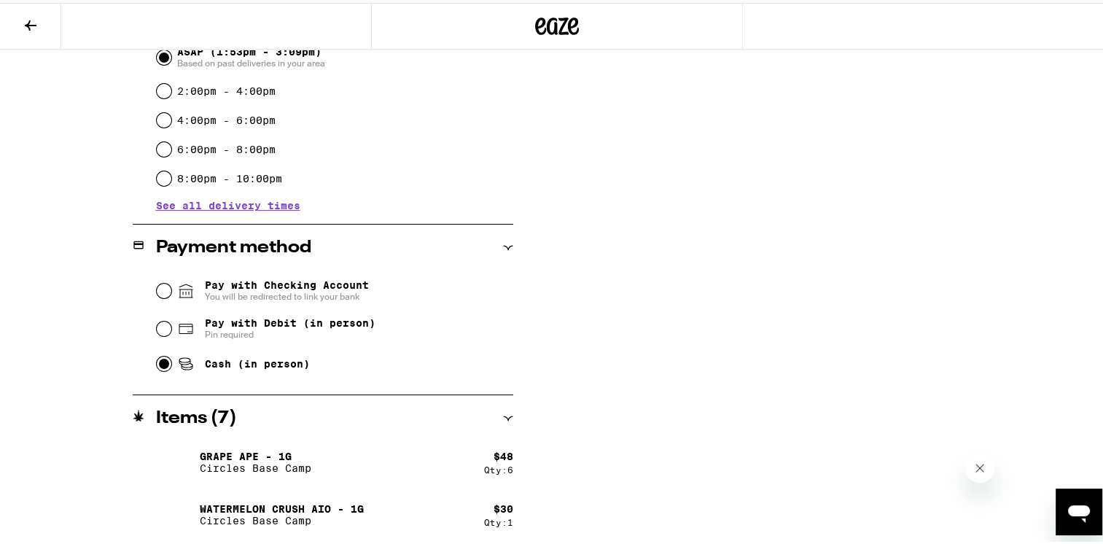
click at [157, 368] on input "Cash (in person)" at bounding box center [164, 360] width 15 height 15
radio input "true"
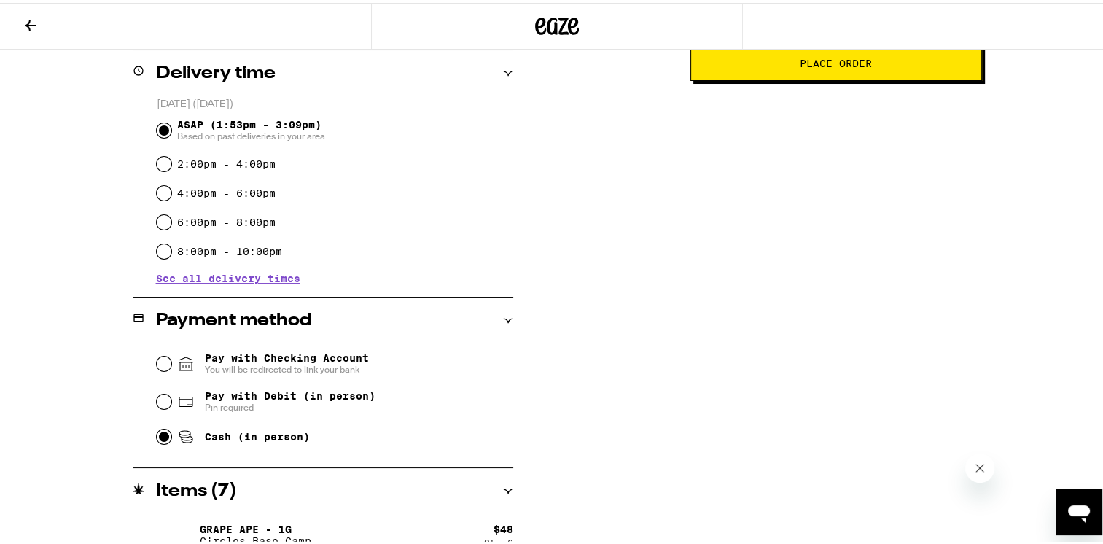
scroll to position [0, 0]
